Goal: Check status

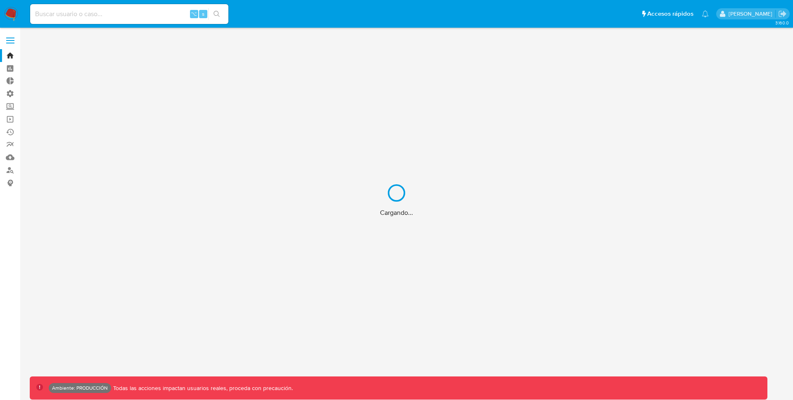
click at [121, 17] on div "Cargando..." at bounding box center [396, 200] width 793 height 400
click at [122, 16] on div "Cargando..." at bounding box center [396, 200] width 793 height 400
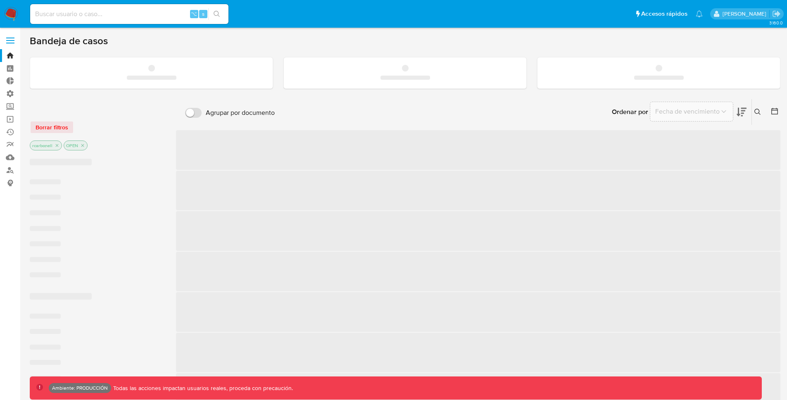
click at [122, 15] on input at bounding box center [129, 14] width 198 height 11
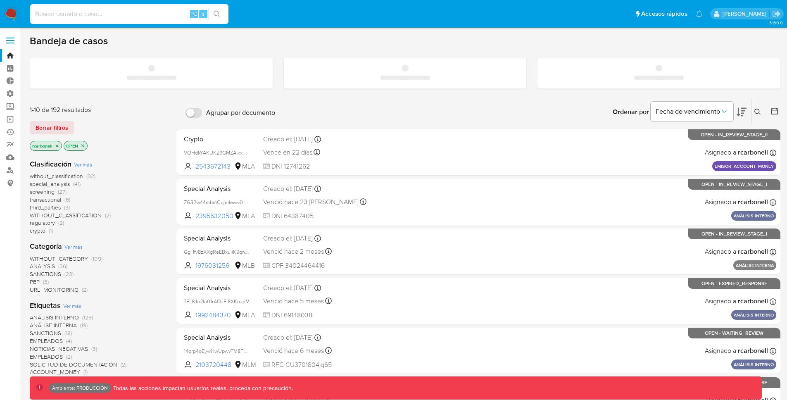
paste input "tBDMa4LSzCNs0E9DM7pMQSBY"
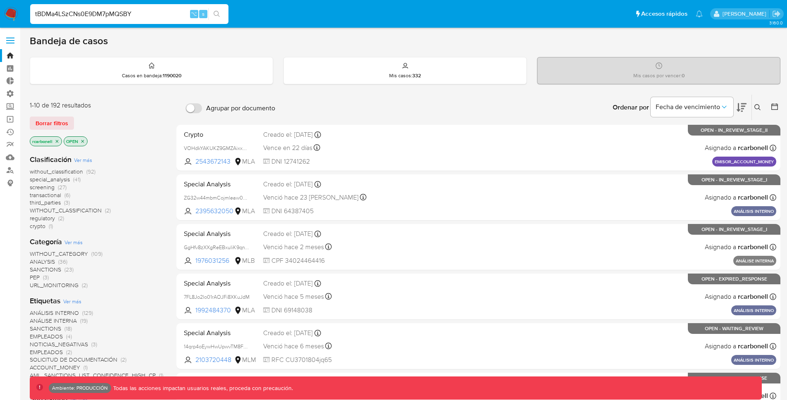
type input "tBDMa4LSzCNs0E9DM7pMQSBY"
click at [216, 12] on icon "search-icon" at bounding box center [217, 14] width 7 height 7
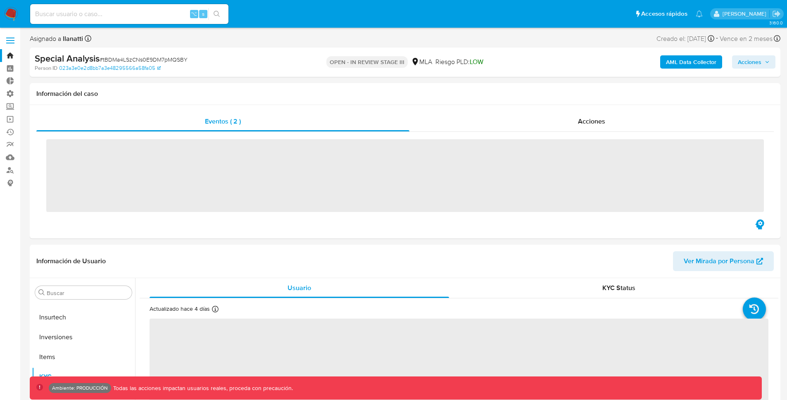
scroll to position [389, 0]
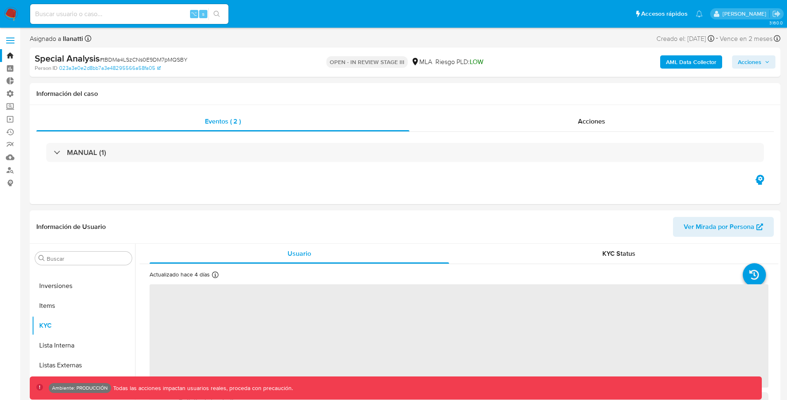
select select "10"
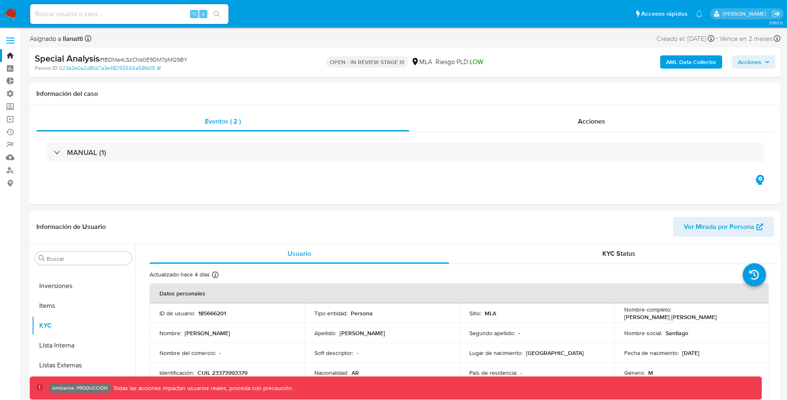
click at [151, 18] on input at bounding box center [129, 14] width 198 height 11
paste input "185666201"
type input "185666201"
click at [208, 14] on button "search-icon" at bounding box center [216, 14] width 17 height 12
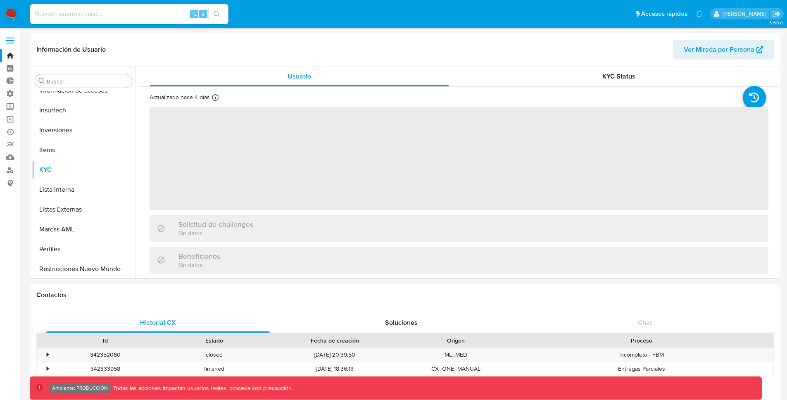
scroll to position [389, 0]
select select "10"
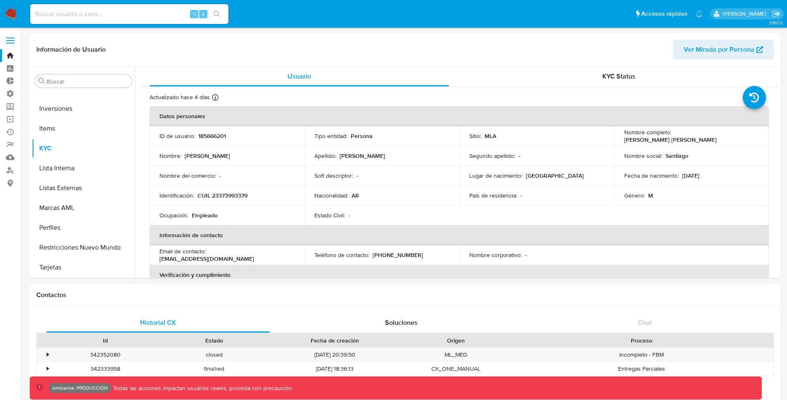
click at [169, 13] on input at bounding box center [129, 14] width 198 height 11
paste input "185666201"
type input "185666201"
click at [223, 6] on div "185666201 ⌥ s" at bounding box center [129, 14] width 198 height 20
click at [222, 11] on button "search-icon" at bounding box center [216, 14] width 17 height 12
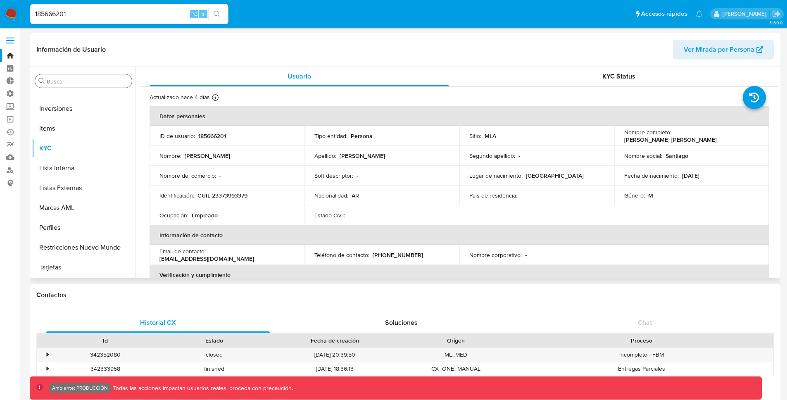
click at [104, 80] on input "Buscar" at bounding box center [88, 81] width 82 height 7
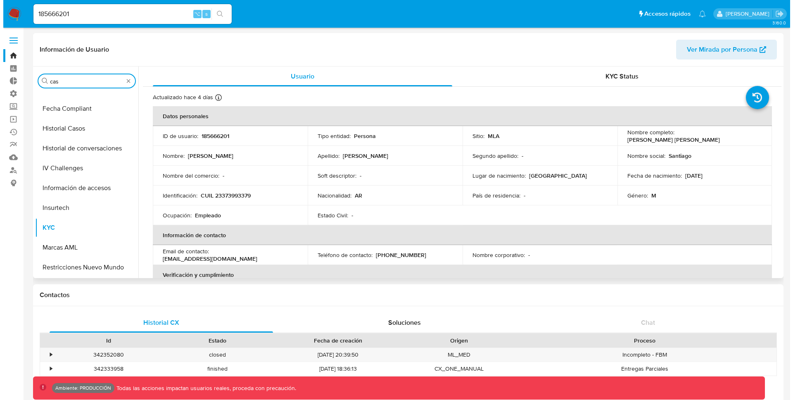
scroll to position [0, 0]
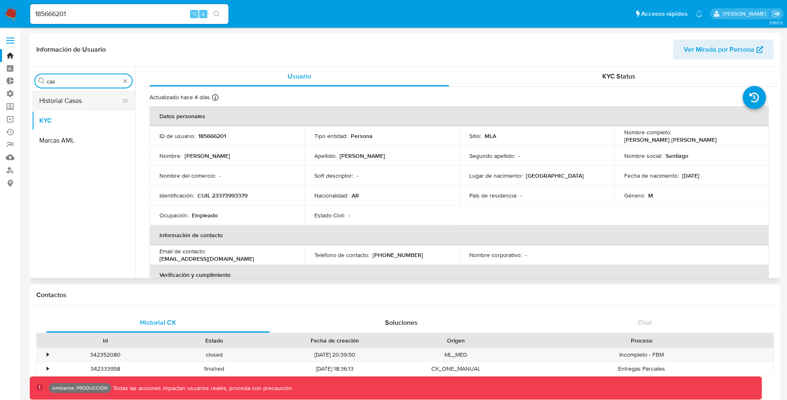
type input "cas"
click at [91, 104] on button "Historial Casos" at bounding box center [80, 101] width 97 height 20
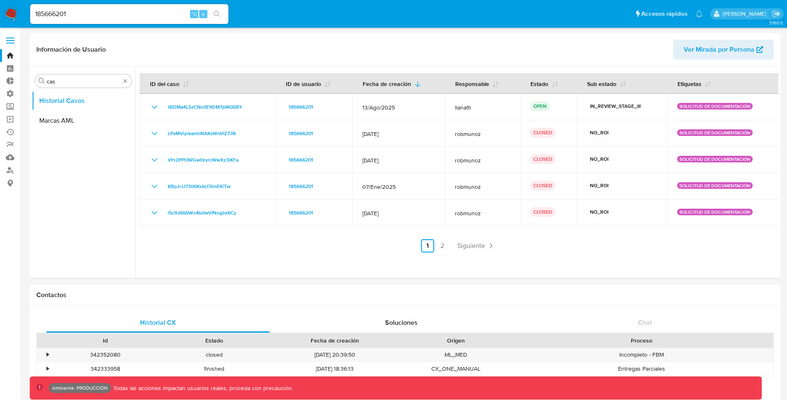
click at [72, 12] on input "185666201" at bounding box center [129, 14] width 198 height 11
paste input "LMCROZ8H4dMICHyDzuykleDm"
type input "LMCROZ8H4dMICHyDzuykleDm"
click at [218, 14] on icon "search-icon" at bounding box center [217, 14] width 7 height 7
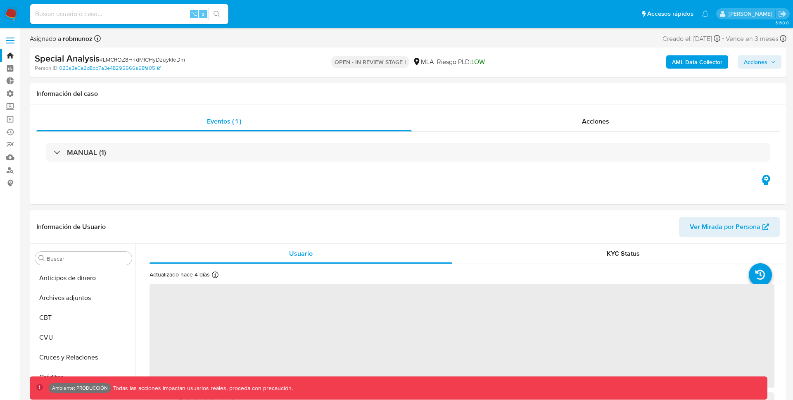
select select "10"
